Goal: Check status

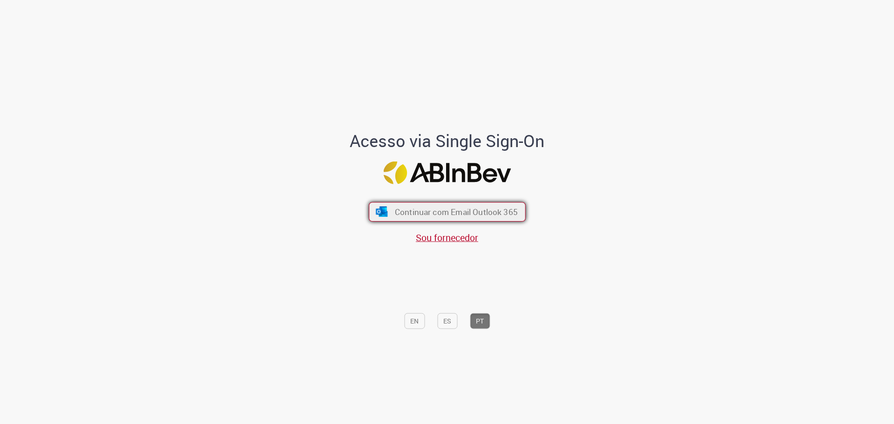
click at [421, 215] on span "Continuar com Email Outlook 365" at bounding box center [455, 211] width 123 height 11
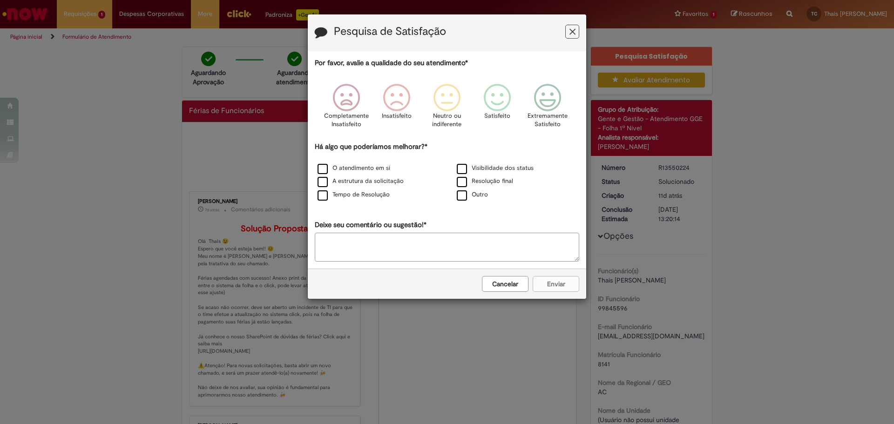
click at [573, 34] on icon "Feedback" at bounding box center [572, 32] width 6 height 10
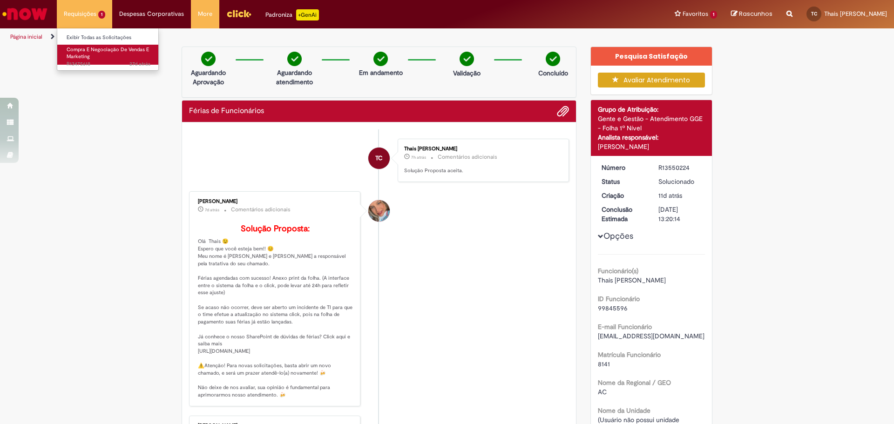
click at [97, 46] on span "Compra E Negociação De Vendas E Marketing" at bounding box center [108, 53] width 82 height 14
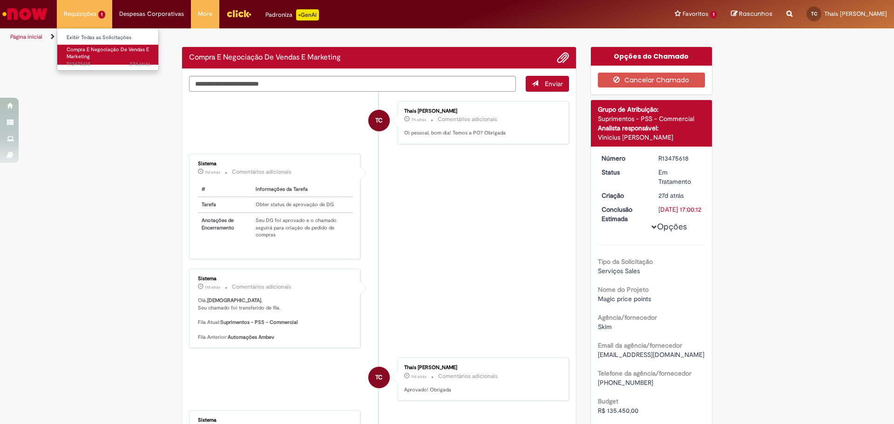
click at [94, 62] on span "27d atrás 27 dias atrás R13475618" at bounding box center [109, 64] width 84 height 7
